Goal: Task Accomplishment & Management: Manage account settings

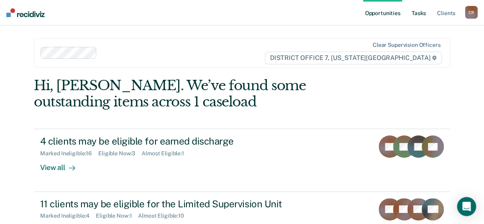
click at [423, 15] on link "Tasks" at bounding box center [419, 12] width 18 height 25
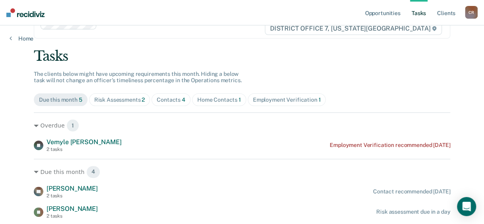
scroll to position [40, 0]
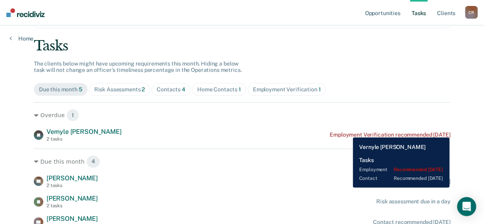
click at [347, 132] on div "Employment Verification recommended [DATE]" at bounding box center [390, 135] width 121 height 7
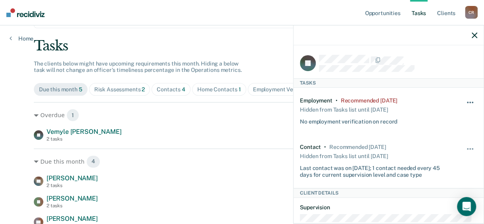
click at [464, 100] on button "button" at bounding box center [471, 106] width 14 height 13
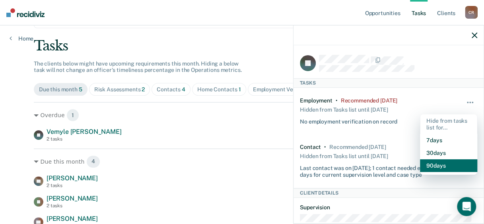
click at [438, 163] on button "90 days" at bounding box center [448, 166] width 57 height 13
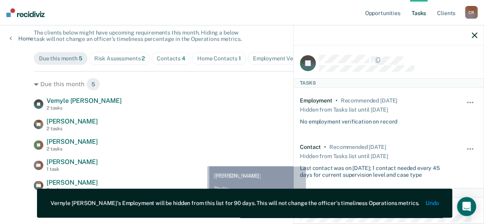
scroll to position [71, 0]
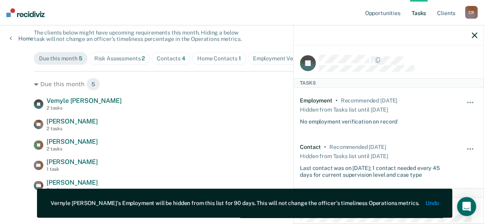
click at [471, 36] on div at bounding box center [389, 35] width 190 height 20
click at [473, 36] on icon "button" at bounding box center [475, 36] width 6 height 6
